Goal: Task Accomplishment & Management: Complete application form

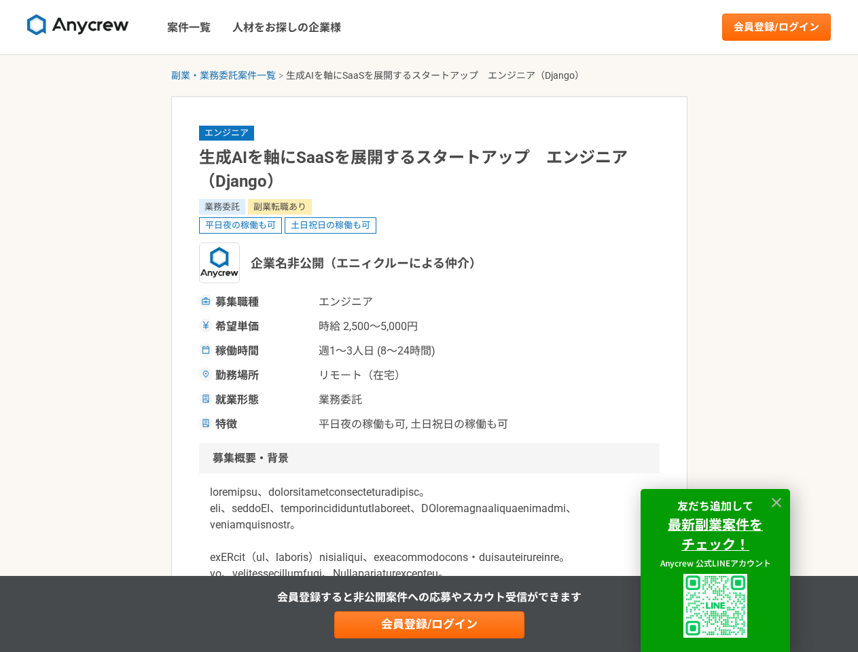
click at [429, 326] on span "時給 2,500〜5,000円" at bounding box center [387, 327] width 136 height 16
click at [78, 27] on img at bounding box center [78, 25] width 102 height 22
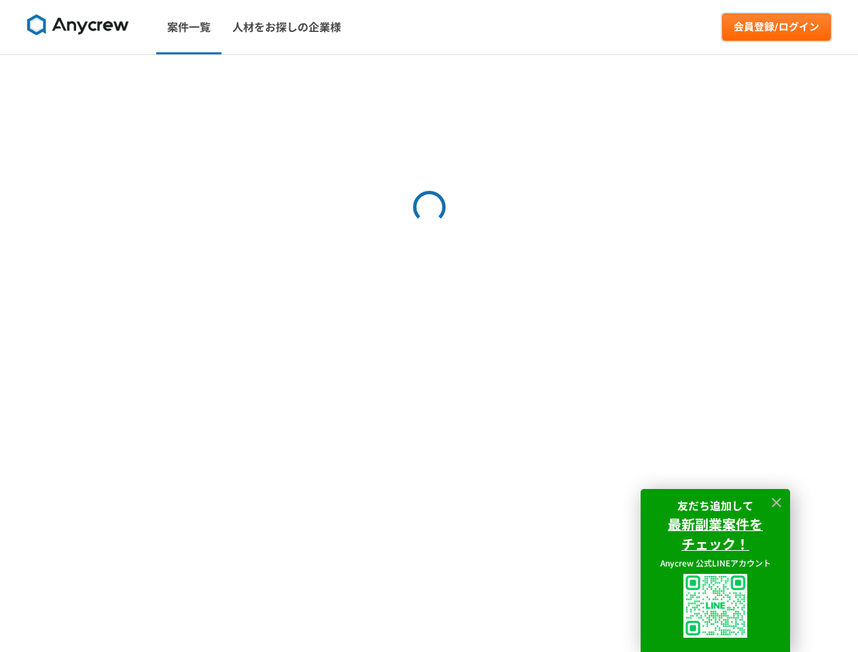
click at [776, 27] on link "会員登録/ログイン" at bounding box center [776, 27] width 109 height 27
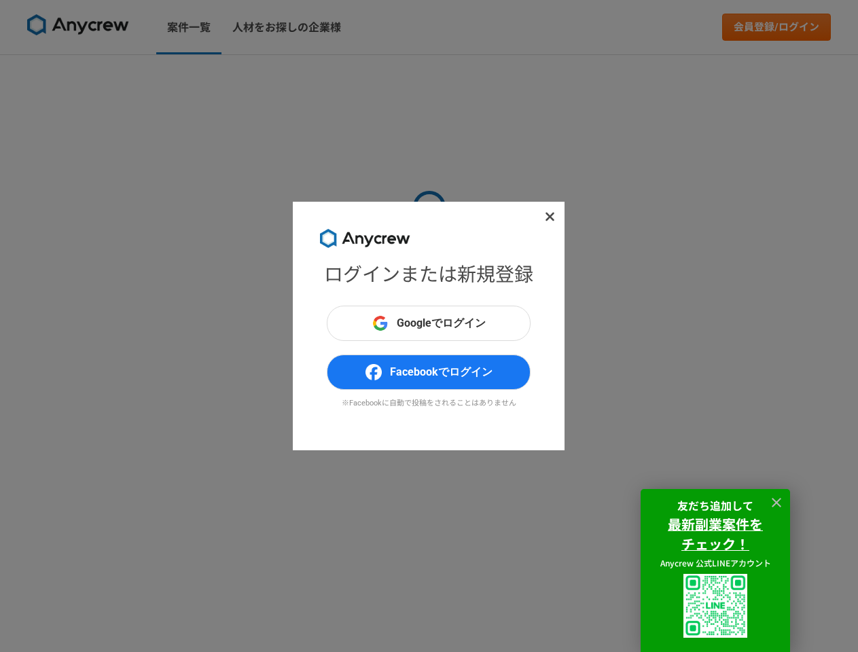
click at [223, 75] on div "ログインまたは新規登録 Googleでログイン Facebookでログイン ※Facebookに自動で投稿をされることはありません" at bounding box center [429, 326] width 858 height 652
click at [429, 625] on div "ログインまたは新規登録 Googleでログイン Facebookでログイン ※Facebookに自動で投稿をされることはありません" at bounding box center [429, 326] width 858 height 652
click at [715, 606] on img at bounding box center [715, 606] width 64 height 64
click at [776, 503] on icon at bounding box center [776, 503] width 10 height 10
